Goal: Find specific page/section: Find specific page/section

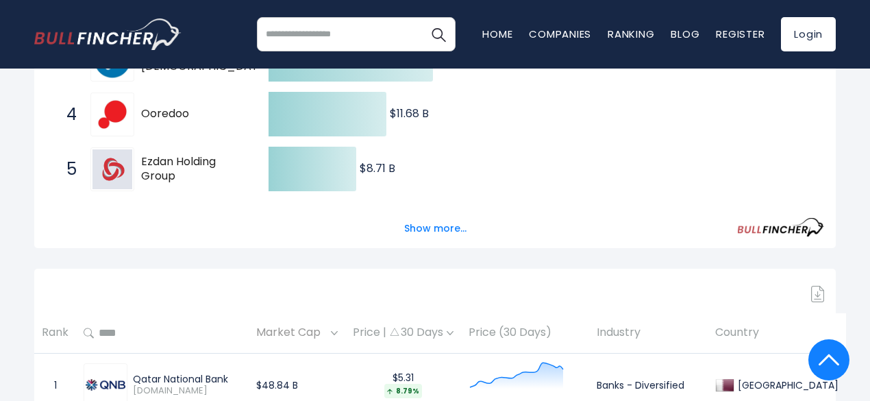
scroll to position [411, 0]
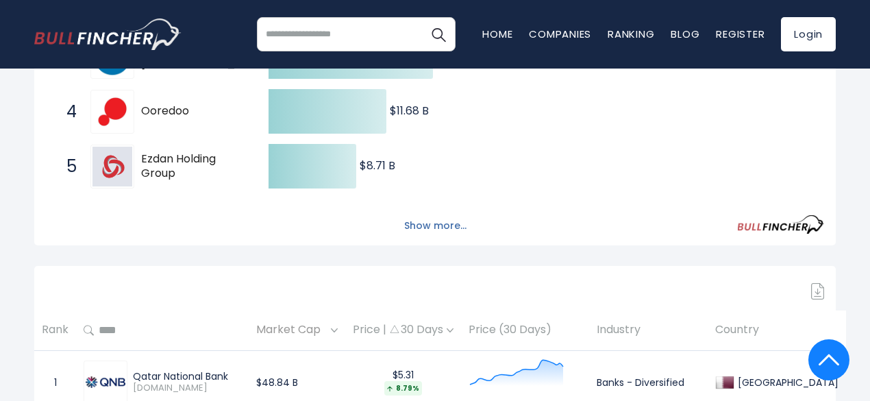
click at [428, 234] on button "Show more..." at bounding box center [435, 225] width 79 height 23
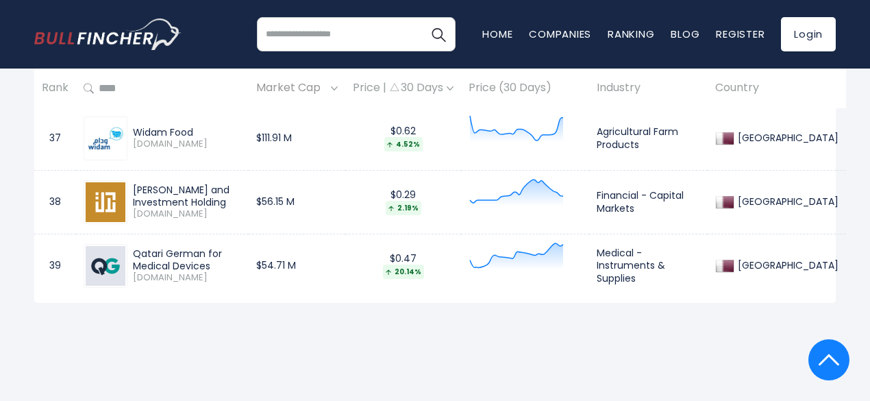
scroll to position [3219, 0]
click at [332, 40] on input "search" at bounding box center [356, 34] width 199 height 34
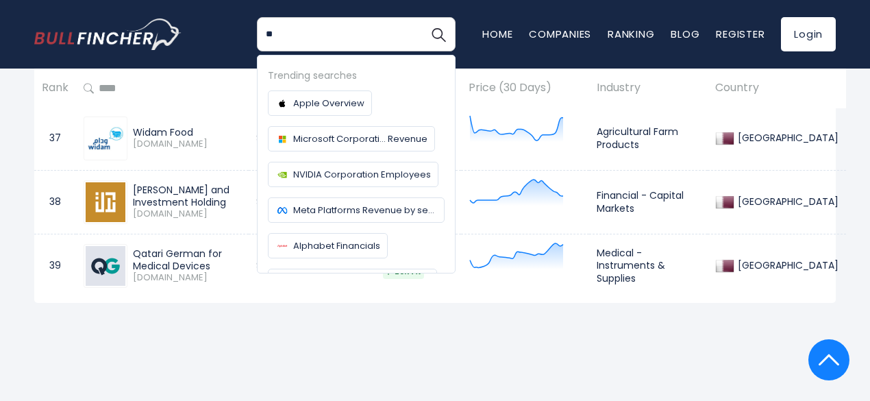
type input "*"
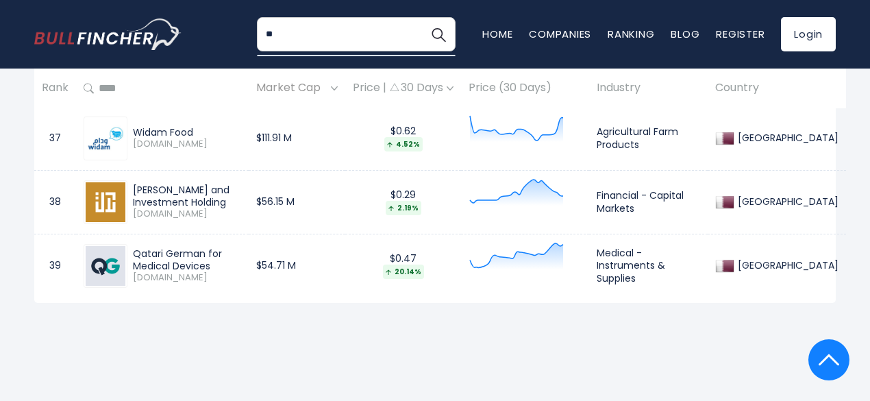
type input "*"
type input "********"
click at [548, 32] on link "Companies" at bounding box center [560, 34] width 62 height 14
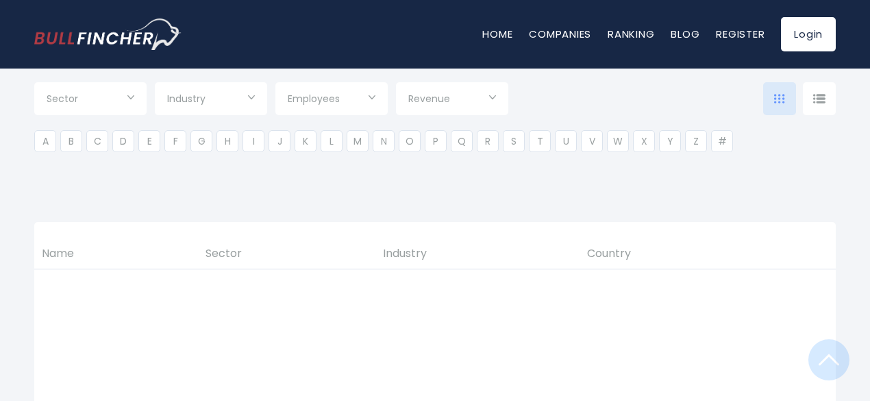
scroll to position [274, 0]
type input "***"
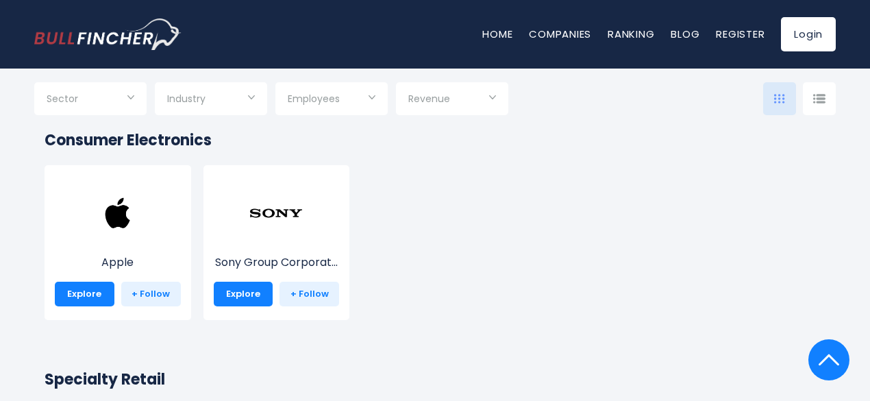
click at [338, 98] on span "Employees" at bounding box center [314, 98] width 52 height 12
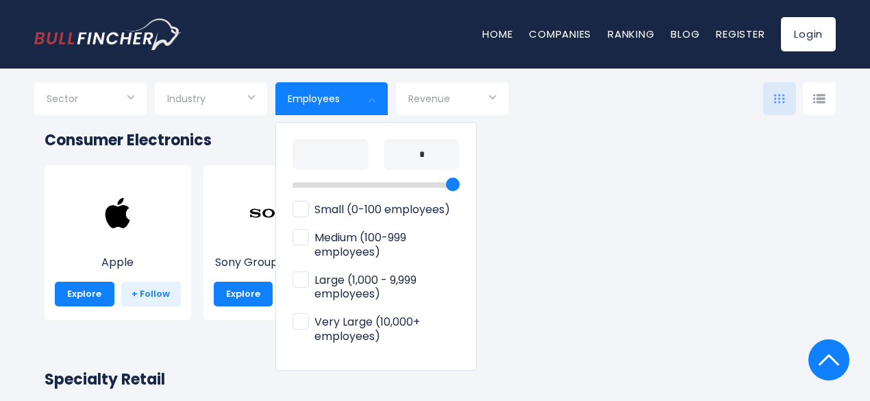
click at [346, 245] on span "Medium (100-999 employees)" at bounding box center [375, 245] width 167 height 29
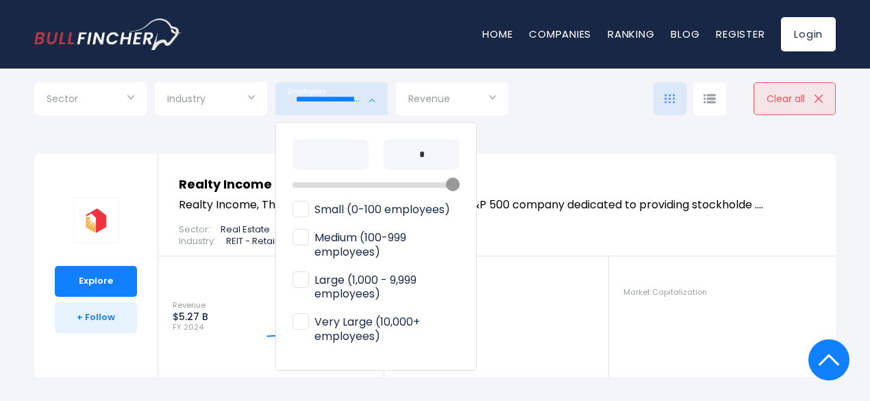
click at [0, 197] on div at bounding box center [435, 200] width 870 height 401
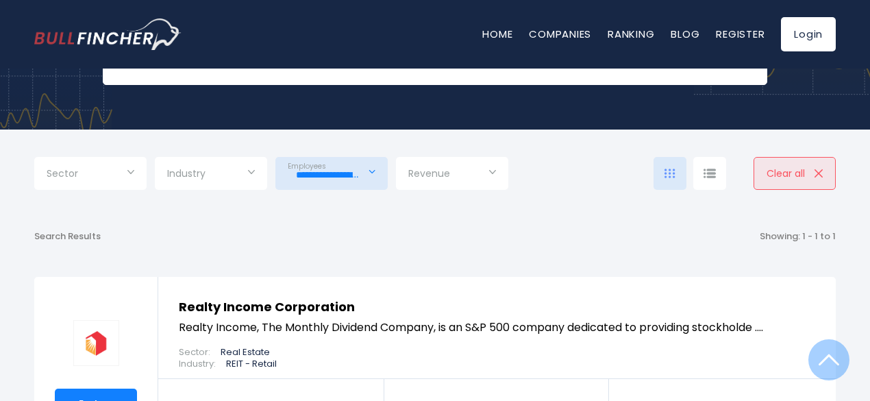
scroll to position [137, 0]
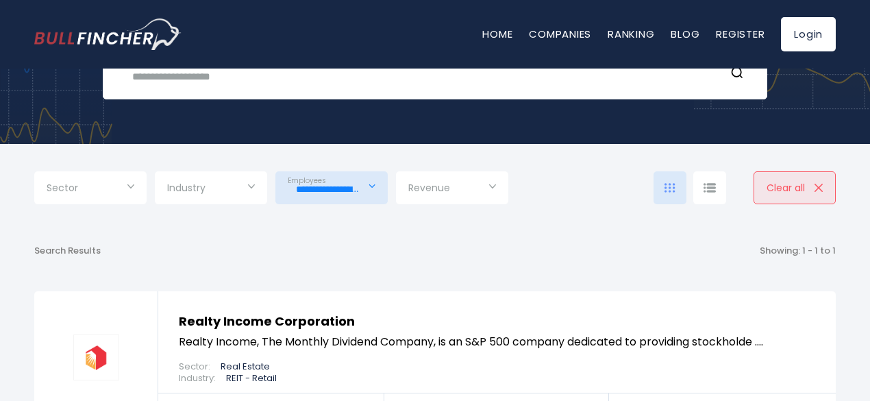
click at [450, 197] on input "Selection" at bounding box center [452, 189] width 88 height 25
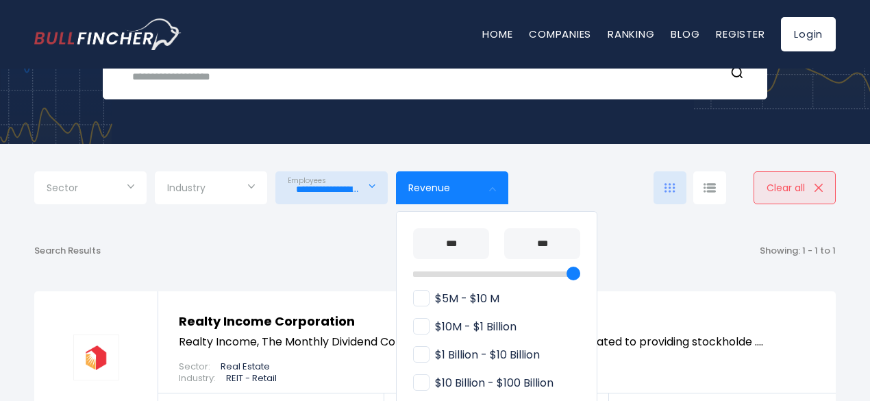
click at [451, 197] on div at bounding box center [435, 200] width 870 height 401
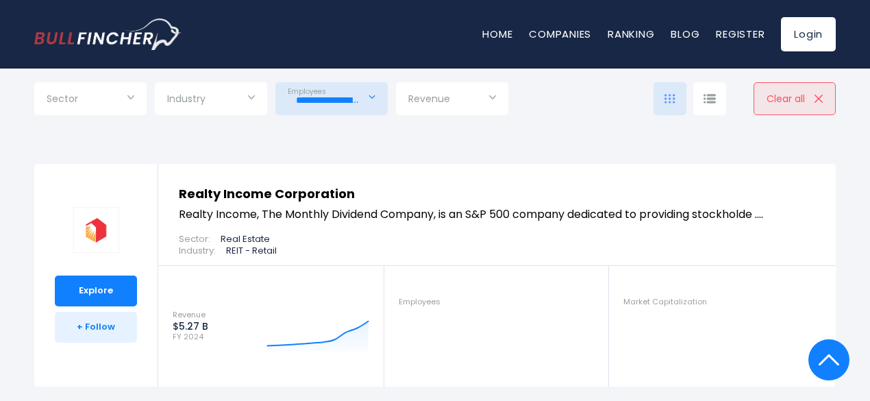
scroll to position [205, 0]
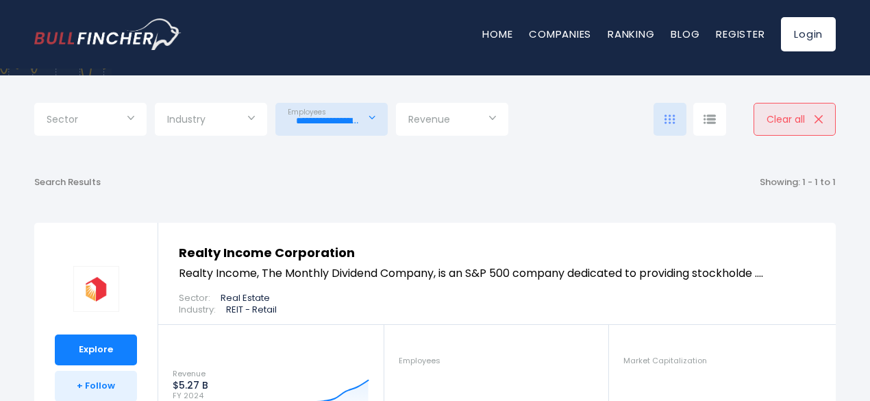
click at [343, 123] on input "**********" at bounding box center [332, 120] width 88 height 25
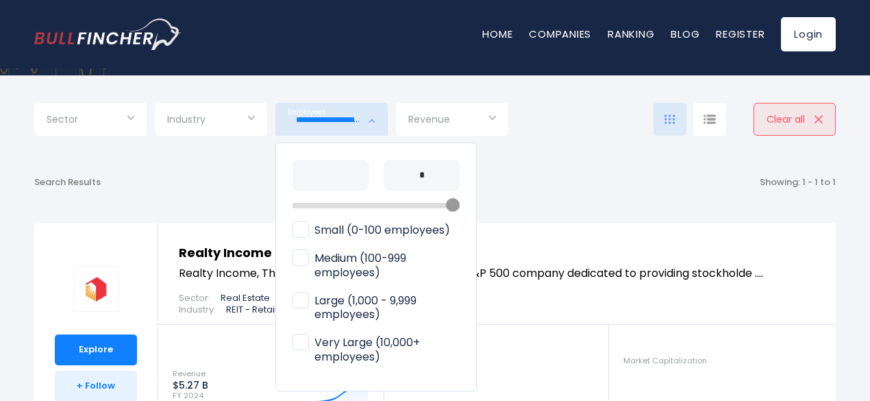
click at [347, 296] on span "Large (1,000 - 9,999 employees)" at bounding box center [375, 308] width 167 height 29
click at [342, 268] on span "Medium (100-999 employees)" at bounding box center [375, 265] width 167 height 29
type input "**********"
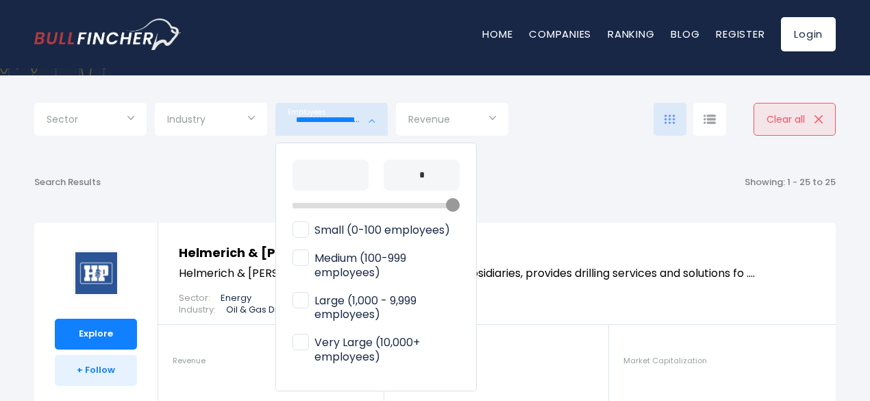
click at [564, 193] on div at bounding box center [435, 200] width 870 height 401
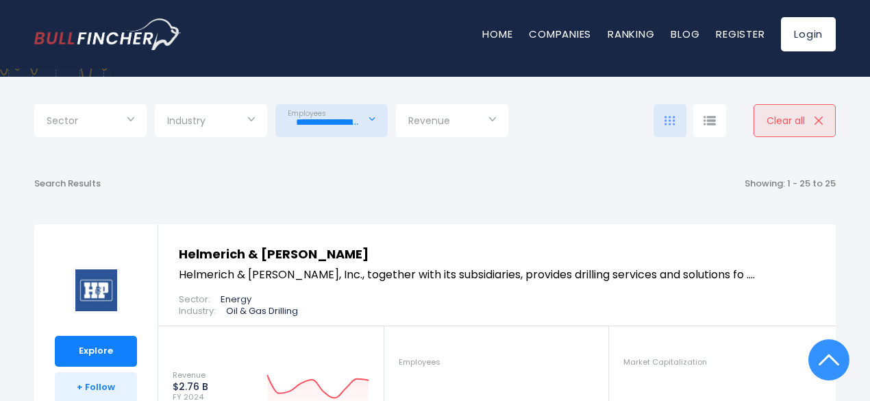
scroll to position [137, 0]
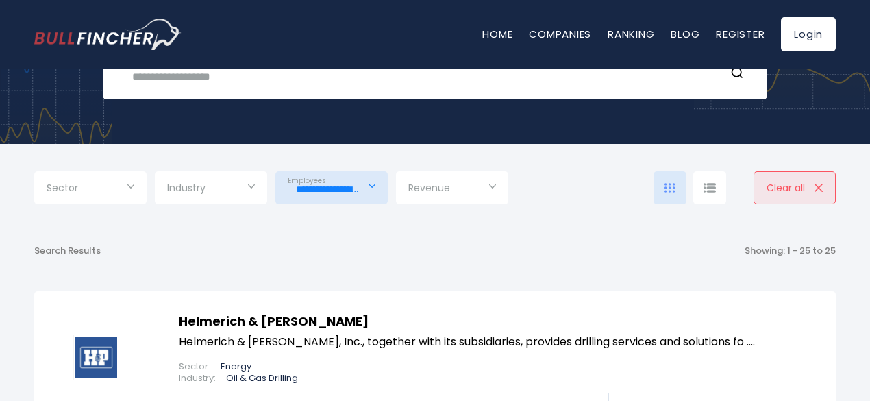
click at [89, 184] on input "Selection" at bounding box center [91, 189] width 88 height 25
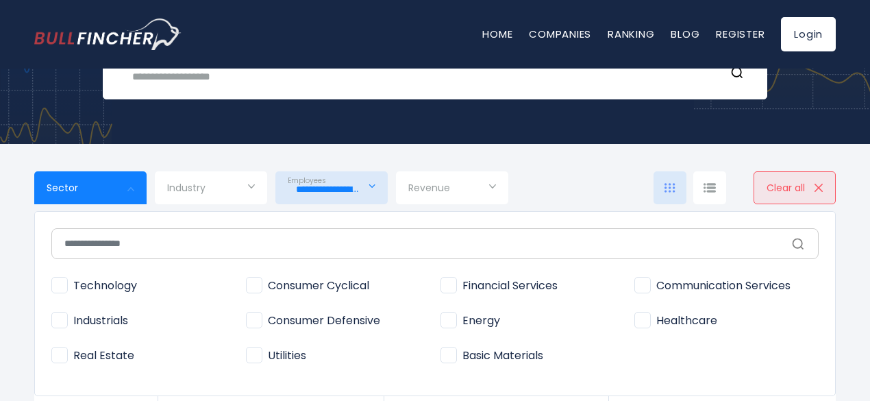
click at [89, 183] on div at bounding box center [435, 200] width 870 height 401
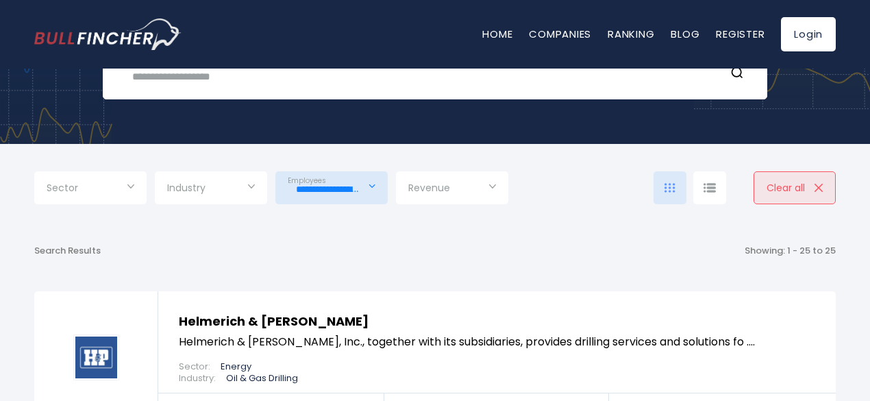
click at [242, 184] on input "Selection" at bounding box center [211, 189] width 88 height 25
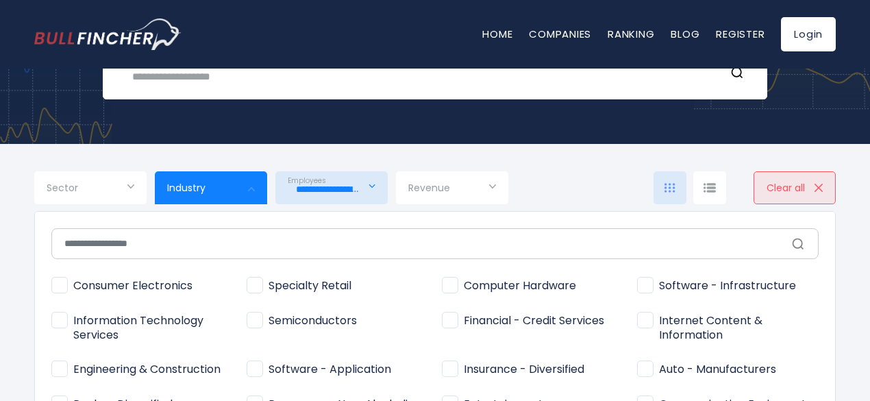
click at [236, 188] on div at bounding box center [435, 200] width 870 height 401
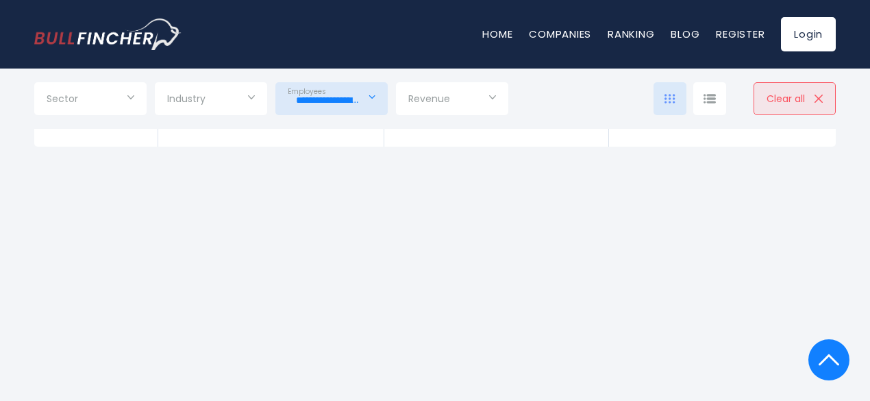
scroll to position [6781, 0]
